Goal: Task Accomplishment & Management: Contribute content

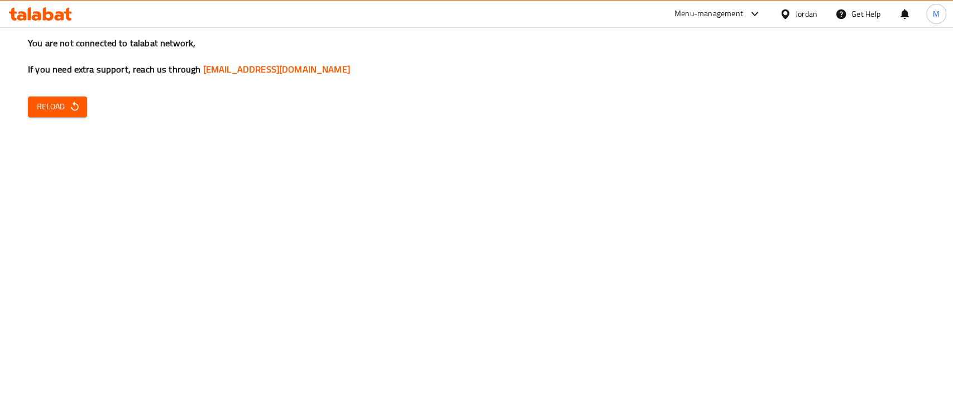
click at [63, 109] on span "Reload" at bounding box center [57, 107] width 41 height 14
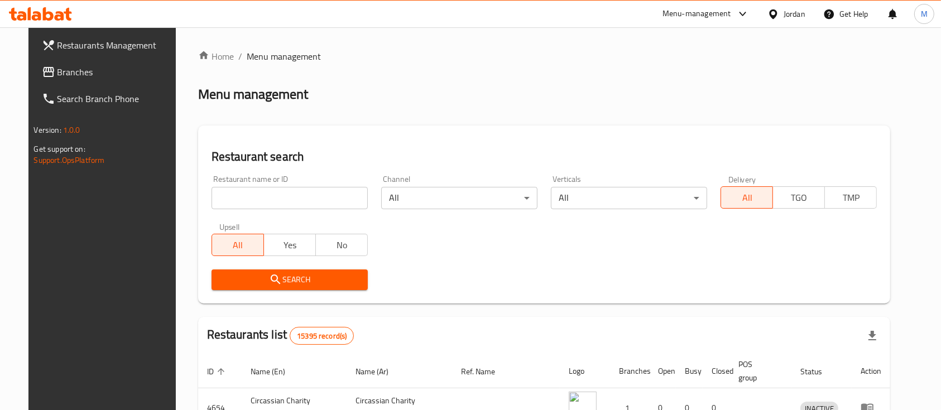
click at [66, 79] on link "Branches" at bounding box center [109, 72] width 153 height 27
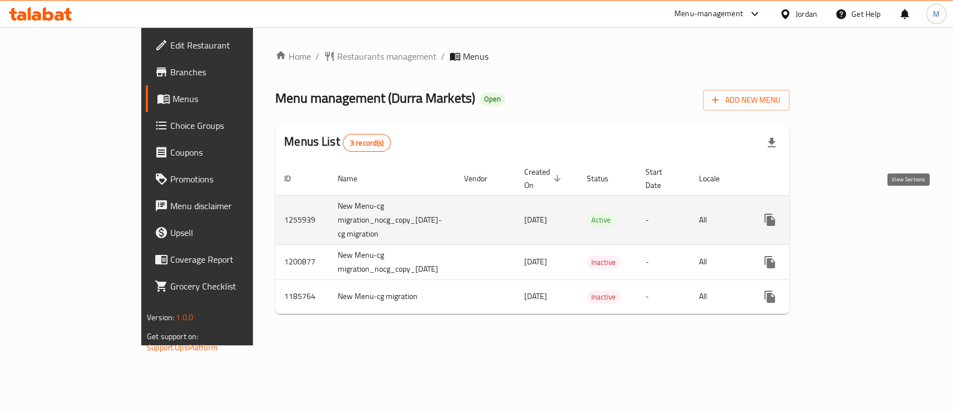
click at [857, 213] on icon "enhanced table" at bounding box center [849, 219] width 13 height 13
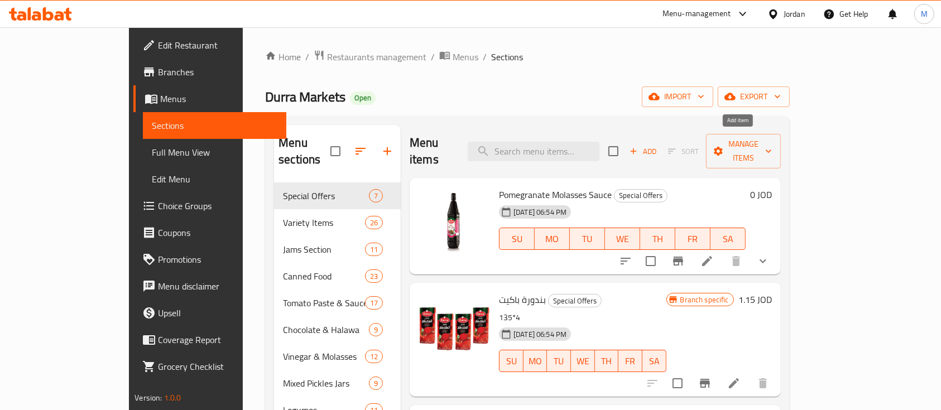
click at [658, 145] on span "Add" at bounding box center [643, 151] width 30 height 13
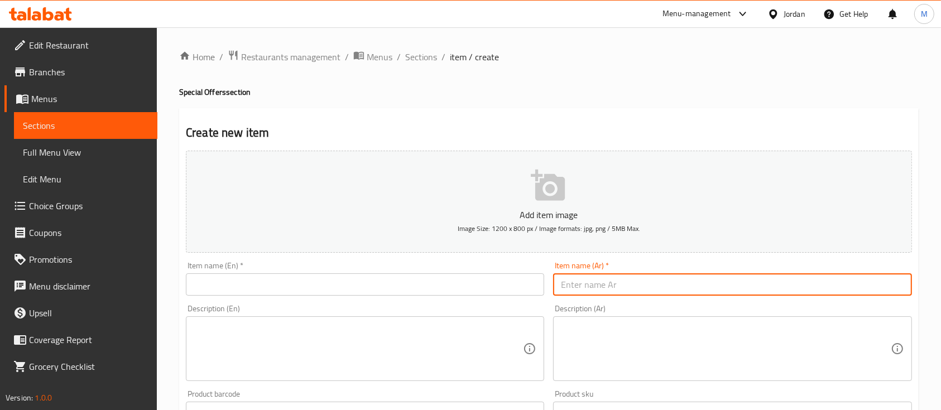
click at [624, 289] on input "text" at bounding box center [732, 284] width 358 height 22
click at [434, 279] on input "text" at bounding box center [365, 284] width 358 height 22
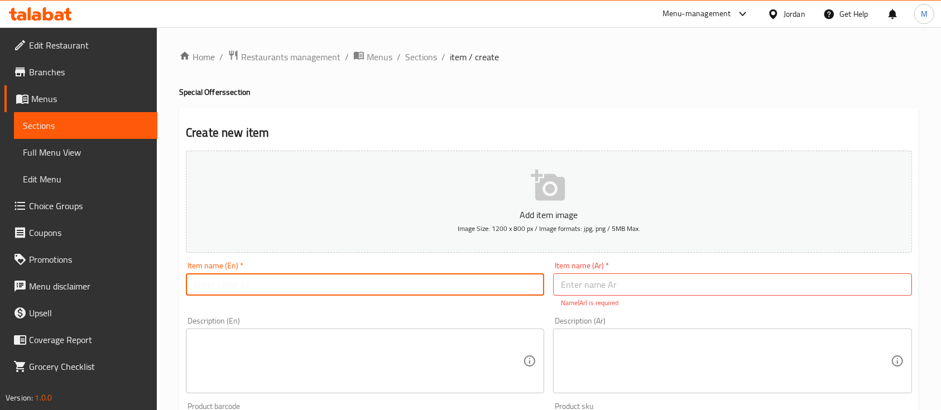
paste input "Basmati rice 3.5 kg"
type input "Basmati rice 3.5 kg"
click at [591, 290] on input "text" at bounding box center [732, 284] width 358 height 22
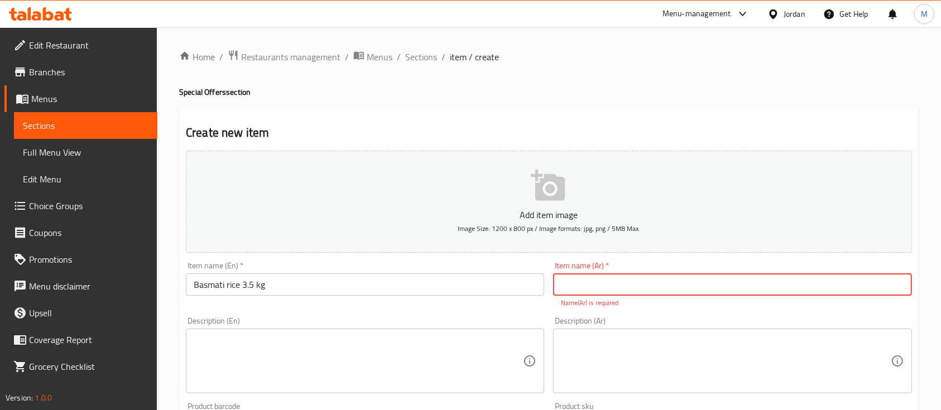
type input "س"
type input "أرز بسمتي 3.5 كيلو"
click at [685, 315] on div "Description (Ar) Description (Ar)" at bounding box center [732, 355] width 367 height 85
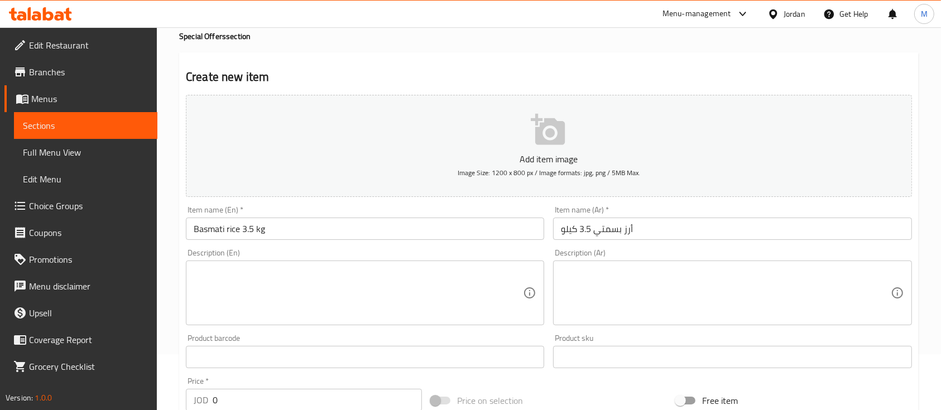
scroll to position [74, 0]
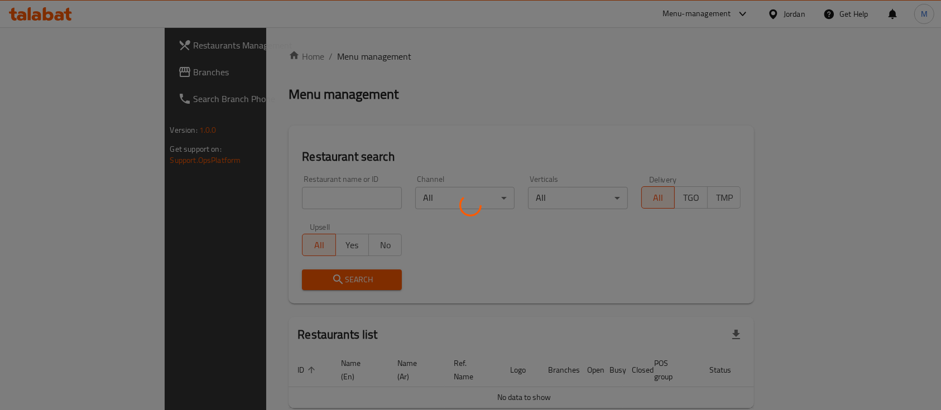
click at [324, 195] on div at bounding box center [470, 205] width 941 height 410
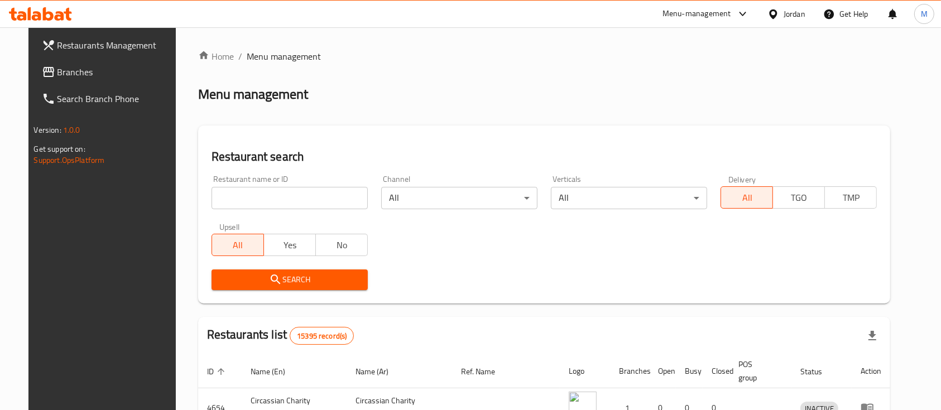
click at [305, 201] on input "search" at bounding box center [289, 198] width 156 height 22
type input "s"
type input "بوابة خلدا"
click button "Search" at bounding box center [289, 280] width 156 height 21
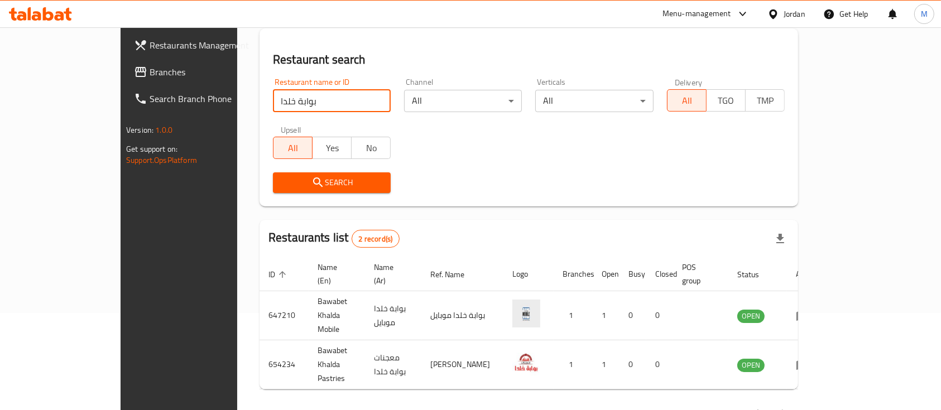
scroll to position [104, 0]
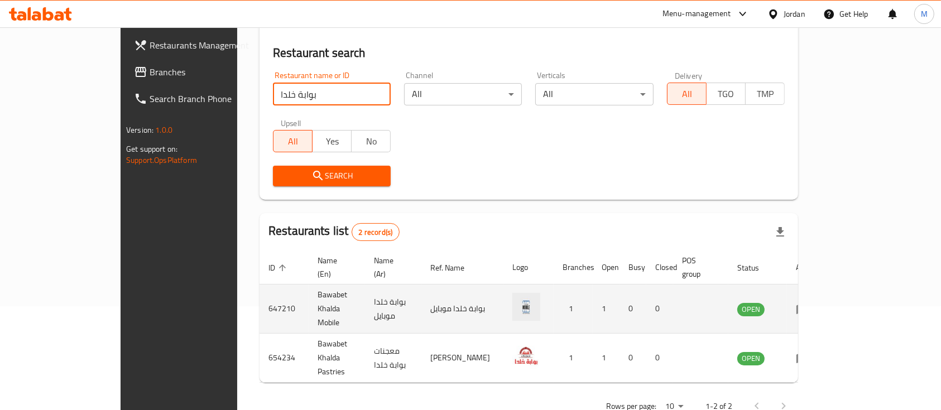
click at [309, 293] on td "Bawabet Khalda Mobile" at bounding box center [337, 309] width 56 height 49
copy td "Bawabet Khalda Mobile"
